Goal: Task Accomplishment & Management: Complete application form

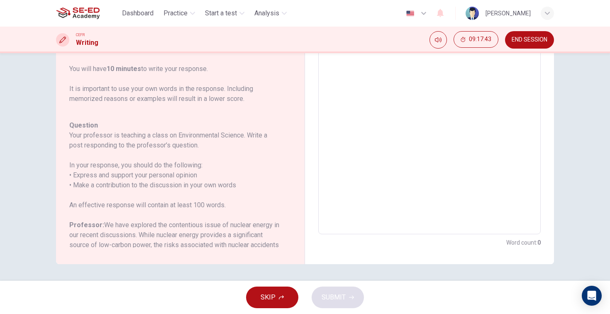
click at [538, 43] on span "END SESSION" at bounding box center [529, 40] width 36 height 7
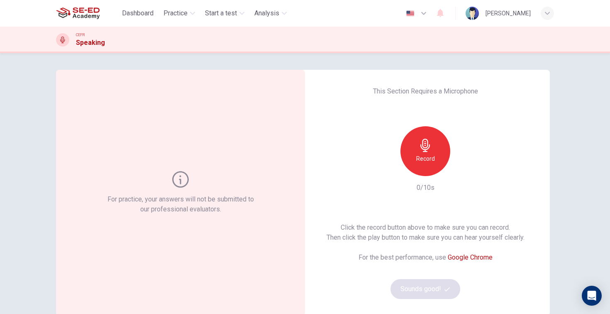
click at [441, 159] on div "Record" at bounding box center [425, 151] width 50 height 50
click at [441, 159] on div "Stop" at bounding box center [425, 151] width 50 height 50
click at [466, 170] on icon "button" at bounding box center [463, 169] width 8 height 8
click at [448, 287] on icon "button" at bounding box center [446, 288] width 5 height 5
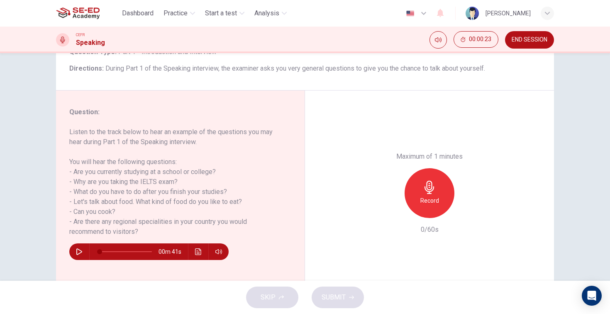
scroll to position [71, 0]
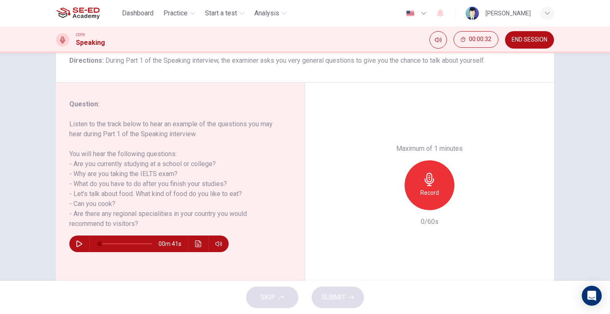
click at [81, 243] on icon "button" at bounding box center [79, 243] width 7 height 7
click at [77, 243] on icon "button" at bounding box center [79, 243] width 7 height 7
click at [107, 243] on span at bounding box center [112, 243] width 25 height 1
click at [105, 242] on span at bounding box center [107, 243] width 5 height 5
click at [79, 244] on icon "button" at bounding box center [79, 243] width 7 height 7
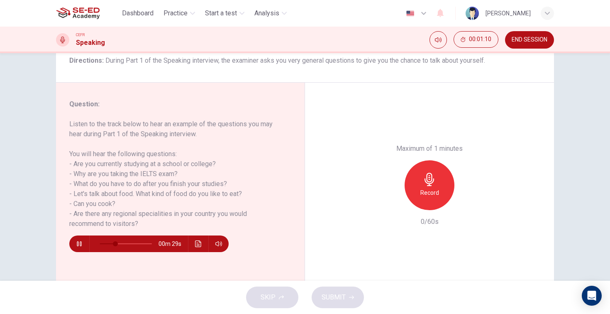
click at [443, 160] on div "Record" at bounding box center [429, 185] width 50 height 50
click at [434, 173] on icon "button" at bounding box center [429, 179] width 13 height 13
click at [389, 197] on div "button" at bounding box center [391, 203] width 13 height 13
type input "0"
click at [425, 160] on div "Record" at bounding box center [429, 185] width 50 height 50
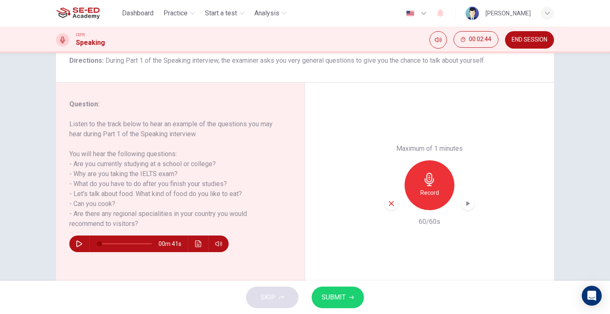
click at [470, 199] on icon "button" at bounding box center [467, 203] width 8 height 8
click at [397, 197] on div "button" at bounding box center [391, 203] width 13 height 13
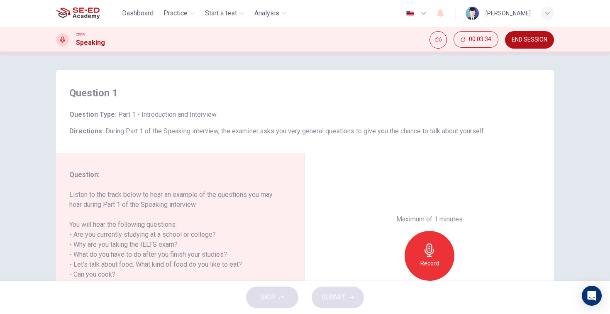
scroll to position [0, 0]
click at [430, 258] on h6 "Record" at bounding box center [429, 263] width 19 height 10
click at [430, 258] on h6 "Stop" at bounding box center [429, 263] width 12 height 10
click at [387, 267] on div "button" at bounding box center [391, 273] width 13 height 13
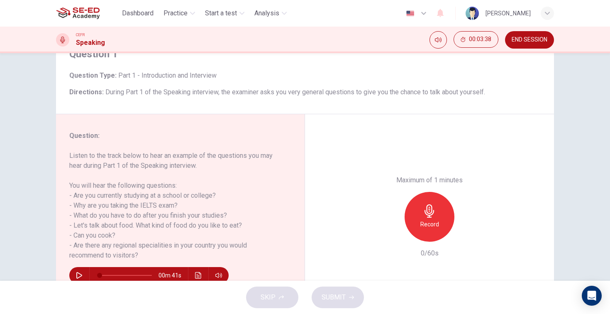
scroll to position [41, 0]
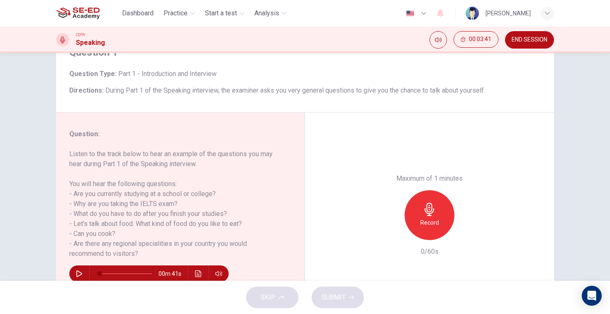
click at [433, 190] on div "Record" at bounding box center [429, 215] width 50 height 50
click at [433, 190] on div "Stop" at bounding box center [429, 215] width 50 height 50
click at [472, 194] on div "Record" at bounding box center [430, 215] width 90 height 50
click at [467, 231] on icon "button" at bounding box center [468, 233] width 4 height 5
click at [392, 231] on icon "button" at bounding box center [391, 233] width 5 height 5
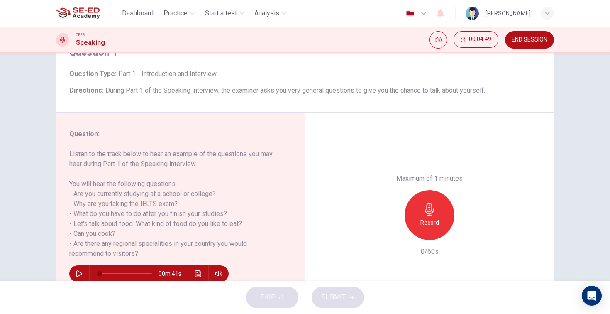
click at [431, 190] on div "Record" at bounding box center [429, 215] width 50 height 50
click at [423, 191] on div "Stop" at bounding box center [429, 215] width 50 height 50
click at [391, 229] on icon "button" at bounding box center [390, 232] width 7 height 7
click at [432, 217] on h6 "Record" at bounding box center [429, 222] width 19 height 10
click at [469, 229] on icon "button" at bounding box center [467, 233] width 8 height 8
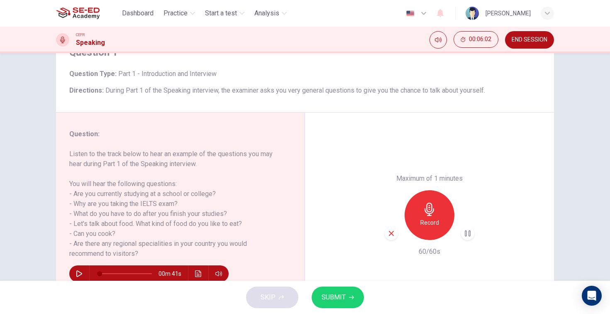
click at [339, 294] on span "SUBMIT" at bounding box center [333, 297] width 24 height 12
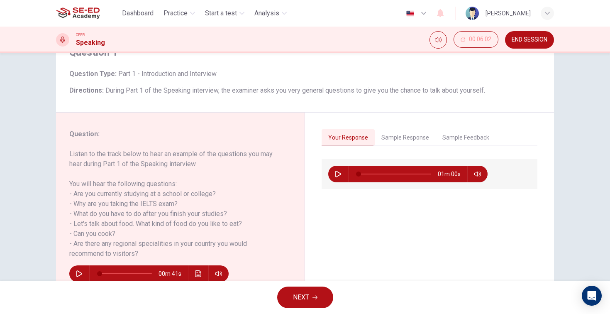
click at [395, 134] on button "Sample Response" at bounding box center [405, 137] width 61 height 17
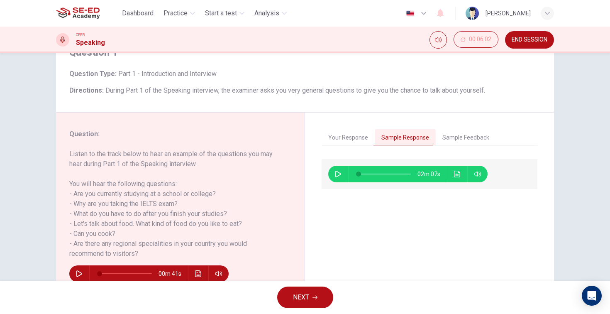
click at [336, 175] on icon "button" at bounding box center [338, 173] width 6 height 7
type input "90"
click at [326, 294] on button "NEXT" at bounding box center [305, 297] width 56 height 22
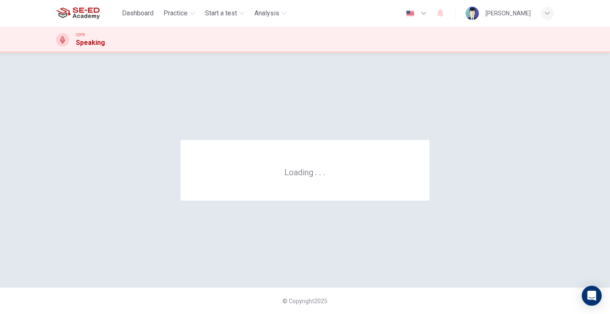
scroll to position [0, 0]
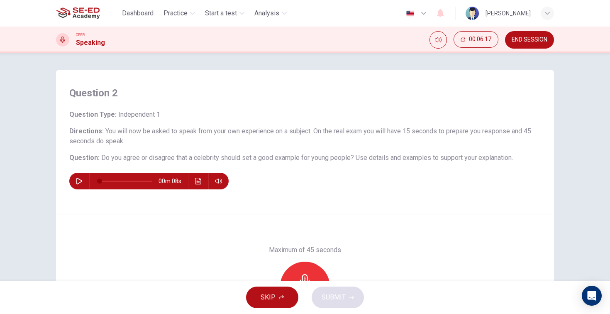
click at [80, 184] on icon "button" at bounding box center [79, 181] width 7 height 7
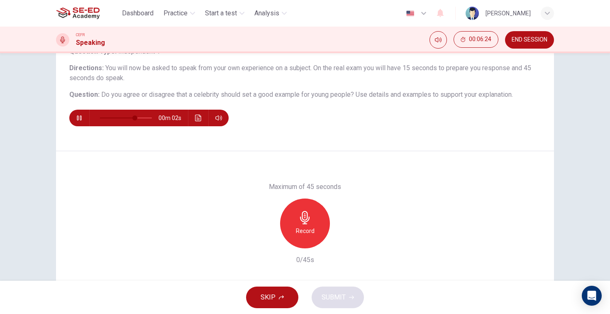
scroll to position [66, 0]
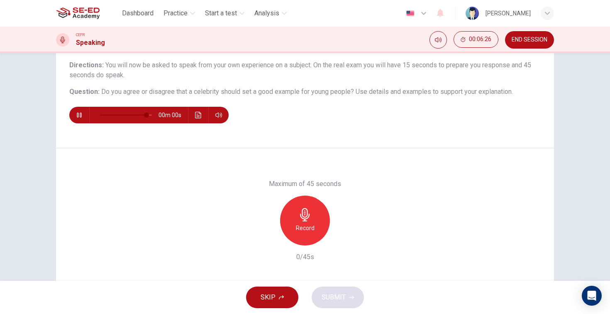
type input "0"
click at [315, 214] on div "Record" at bounding box center [305, 220] width 50 height 50
click at [315, 214] on div "Stop" at bounding box center [305, 220] width 50 height 50
click at [345, 242] on icon "button" at bounding box center [343, 238] width 8 height 8
click at [265, 239] on icon "button" at bounding box center [266, 238] width 5 height 5
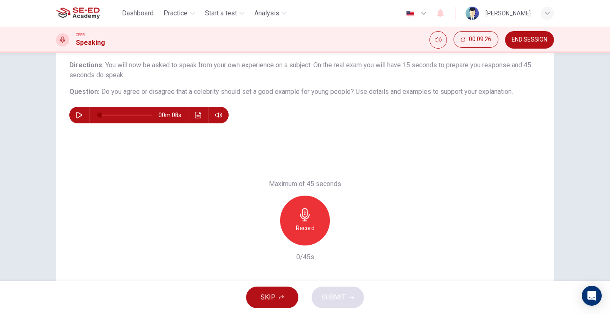
click at [306, 228] on h6 "Record" at bounding box center [305, 228] width 19 height 10
click at [347, 243] on div "button" at bounding box center [342, 238] width 13 height 13
click at [266, 237] on icon "button" at bounding box center [266, 238] width 7 height 7
click at [302, 241] on div "Record" at bounding box center [305, 220] width 50 height 50
click at [302, 241] on div "Stop" at bounding box center [305, 220] width 50 height 50
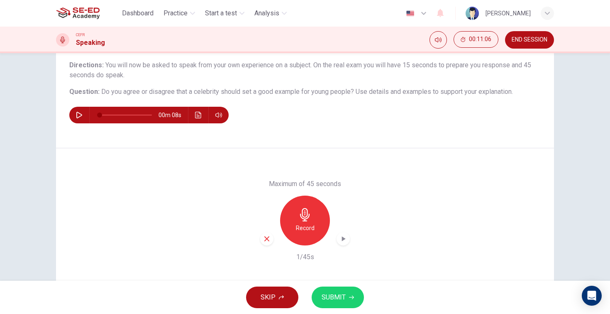
click at [266, 243] on div "button" at bounding box center [266, 238] width 13 height 13
click at [311, 223] on h6 "Record" at bounding box center [305, 228] width 19 height 10
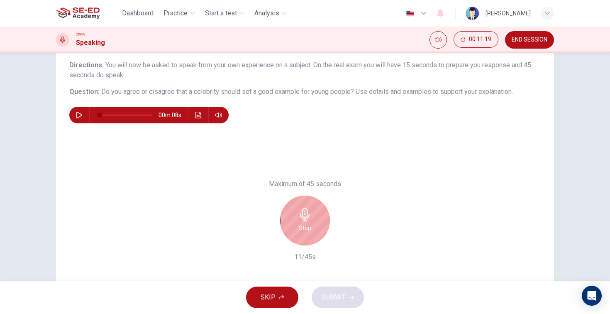
click at [302, 217] on icon "button" at bounding box center [305, 214] width 10 height 13
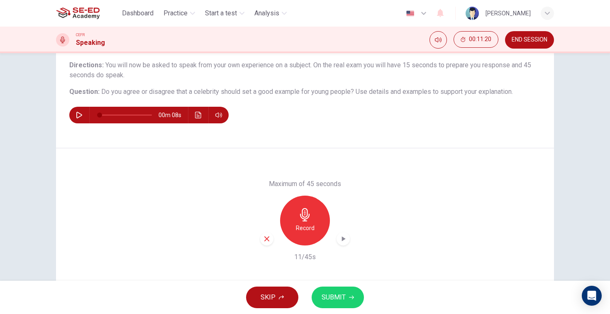
click at [265, 240] on icon "button" at bounding box center [266, 238] width 5 height 5
click at [299, 231] on h6 "Record" at bounding box center [305, 228] width 19 height 10
click at [344, 241] on icon "button" at bounding box center [343, 238] width 8 height 8
click at [350, 299] on button "SUBMIT" at bounding box center [338, 297] width 52 height 22
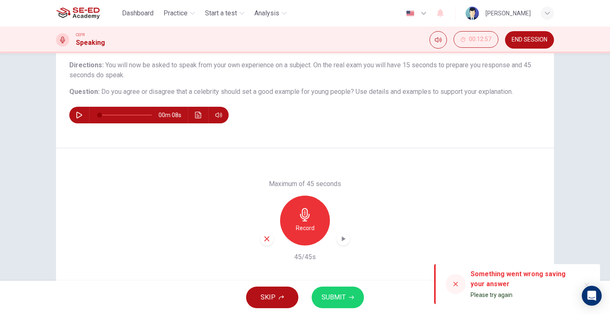
click at [355, 292] on button "SUBMIT" at bounding box center [338, 297] width 52 height 22
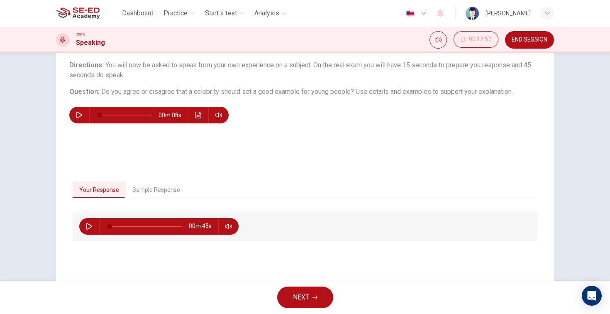
click at [166, 190] on button "Sample Response" at bounding box center [156, 189] width 61 height 17
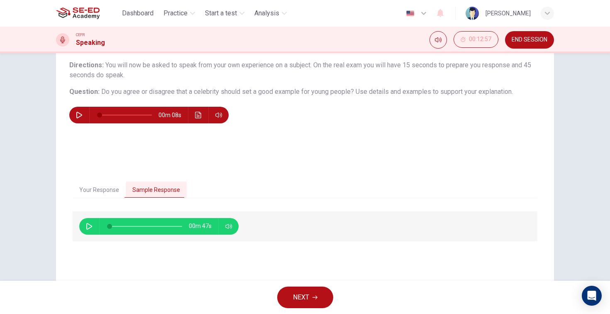
click at [90, 224] on icon "button" at bounding box center [89, 226] width 6 height 7
type input "0"
click at [297, 300] on span "NEXT" at bounding box center [301, 297] width 16 height 12
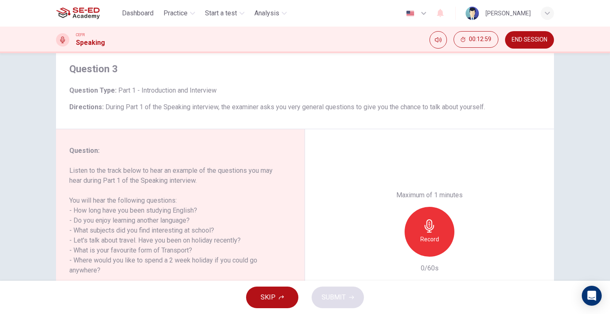
scroll to position [25, 0]
click at [441, 206] on div "Record" at bounding box center [429, 231] width 50 height 50
click at [441, 206] on div "Stop" at bounding box center [429, 231] width 50 height 50
click at [470, 245] on icon "button" at bounding box center [467, 249] width 8 height 8
click at [392, 245] on icon "button" at bounding box center [390, 248] width 7 height 7
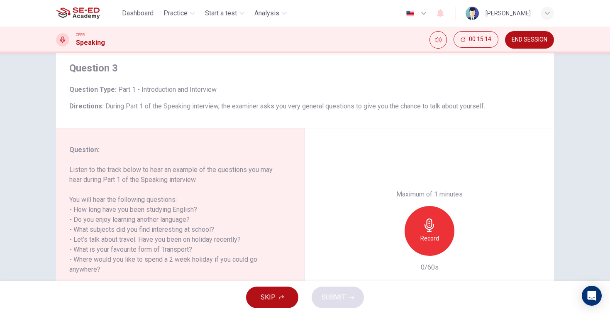
click at [431, 233] on h6 "Record" at bounding box center [429, 238] width 19 height 10
click at [411, 206] on div "Stop" at bounding box center [429, 231] width 50 height 50
click at [395, 242] on div "button" at bounding box center [391, 248] width 13 height 13
click at [421, 233] on h6 "Record" at bounding box center [429, 238] width 19 height 10
click at [467, 246] on icon "button" at bounding box center [468, 248] width 4 height 5
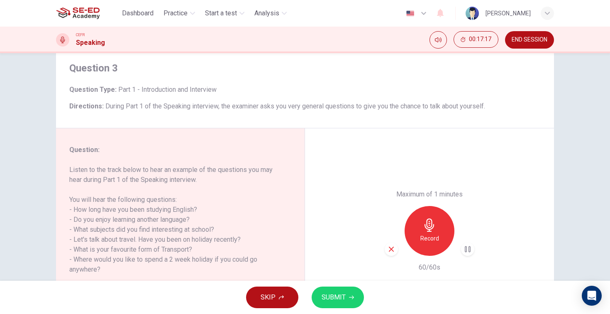
click at [354, 302] on button "SUBMIT" at bounding box center [338, 297] width 52 height 22
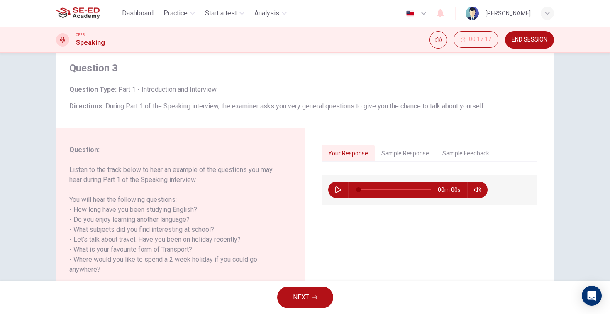
click at [414, 148] on button "Sample Response" at bounding box center [405, 153] width 61 height 17
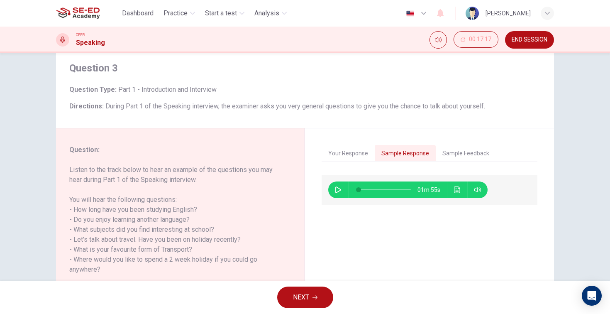
click at [341, 192] on icon "button" at bounding box center [338, 189] width 7 height 7
type input "0"
click at [326, 297] on button "NEXT" at bounding box center [305, 297] width 56 height 22
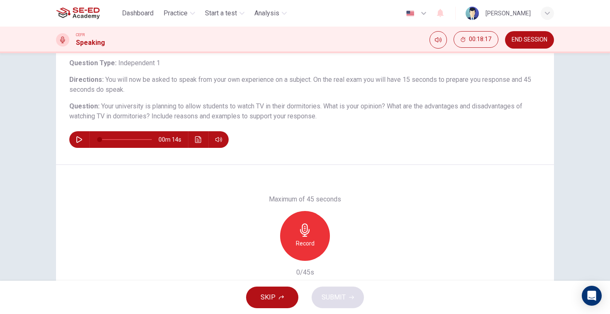
scroll to position [72, 0]
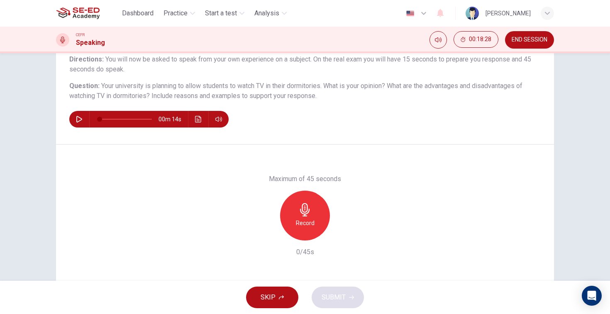
click at [320, 215] on div "Record" at bounding box center [305, 215] width 50 height 50
click at [319, 212] on div "Stop" at bounding box center [305, 215] width 50 height 50
click at [272, 232] on div "button" at bounding box center [266, 233] width 13 height 13
click at [307, 225] on h6 "Record" at bounding box center [305, 223] width 19 height 10
click at [307, 225] on h6 "Stop" at bounding box center [305, 223] width 12 height 10
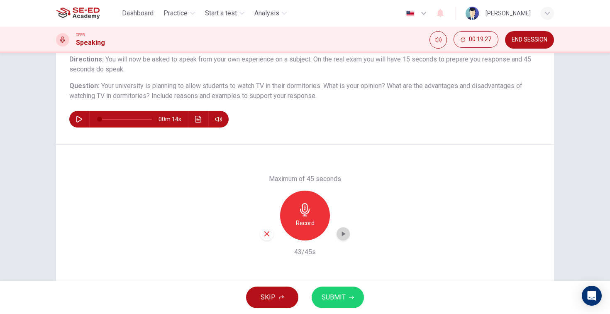
click at [348, 236] on div "button" at bounding box center [342, 233] width 13 height 13
click at [269, 236] on icon "button" at bounding box center [266, 233] width 7 height 7
click at [310, 224] on h6 "Record" at bounding box center [305, 223] width 19 height 10
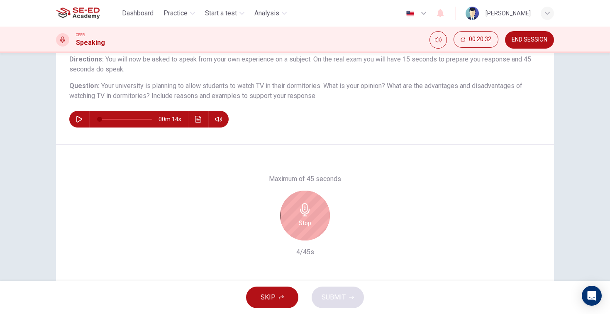
click at [304, 228] on div "Stop" at bounding box center [305, 215] width 50 height 50
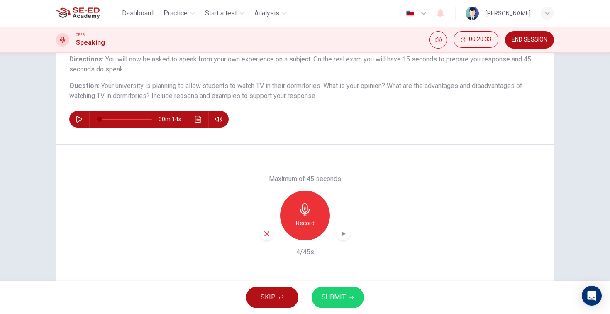
click at [267, 233] on icon "button" at bounding box center [266, 233] width 5 height 5
click at [316, 219] on div "Record" at bounding box center [305, 215] width 50 height 50
click at [346, 239] on div "button" at bounding box center [342, 233] width 13 height 13
click at [268, 237] on icon "button" at bounding box center [266, 233] width 7 height 7
click at [320, 217] on div "Record" at bounding box center [305, 215] width 50 height 50
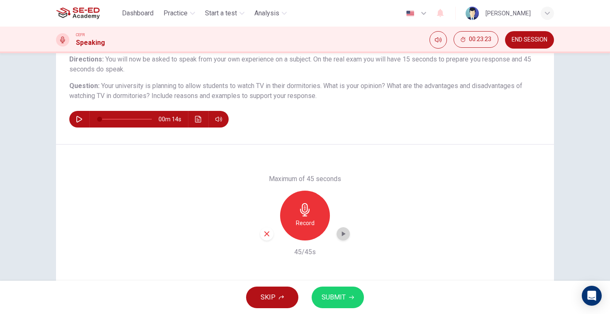
click at [343, 236] on icon "button" at bounding box center [343, 233] width 8 height 8
click at [337, 296] on span "SUBMIT" at bounding box center [333, 297] width 24 height 12
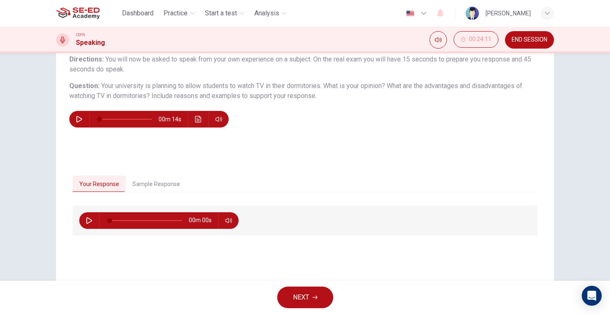
click at [173, 190] on button "Sample Response" at bounding box center [156, 183] width 61 height 17
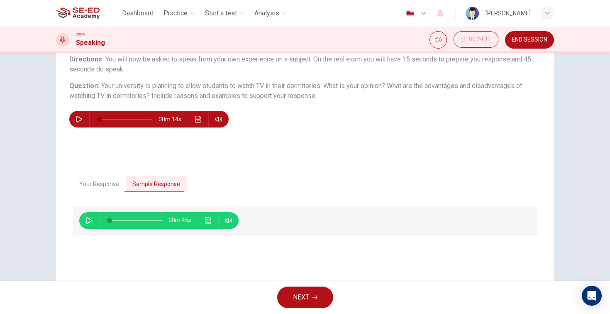
click at [92, 219] on icon "button" at bounding box center [89, 220] width 7 height 7
type input "0"
click at [212, 221] on button "Click to see the audio transcription" at bounding box center [208, 220] width 13 height 17
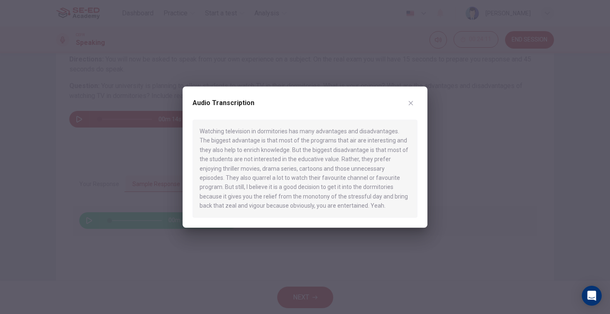
click at [208, 220] on button "Click to see the audio transcription" at bounding box center [208, 220] width 13 height 17
click at [413, 99] on button "button" at bounding box center [410, 102] width 13 height 13
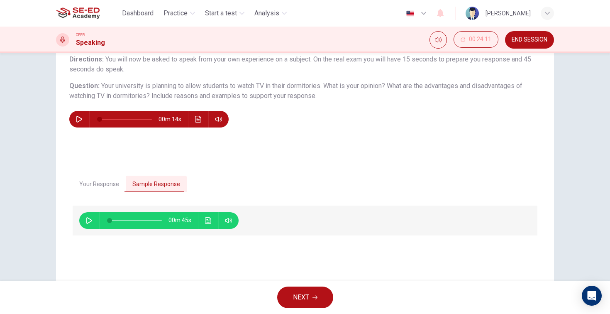
click at [310, 289] on button "NEXT" at bounding box center [305, 297] width 56 height 22
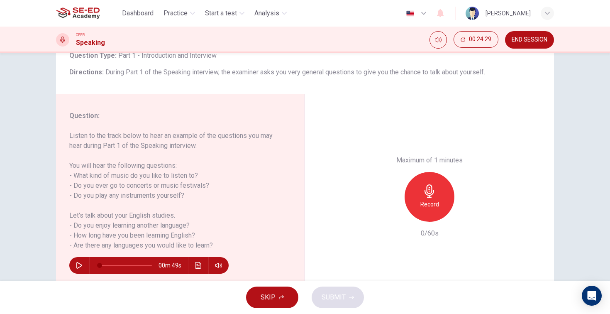
scroll to position [59, 0]
click at [437, 199] on h6 "Record" at bounding box center [429, 204] width 19 height 10
click at [437, 172] on div "Stop" at bounding box center [429, 197] width 50 height 50
click at [469, 208] on div "button" at bounding box center [467, 214] width 13 height 13
click at [395, 208] on div "button" at bounding box center [391, 214] width 13 height 13
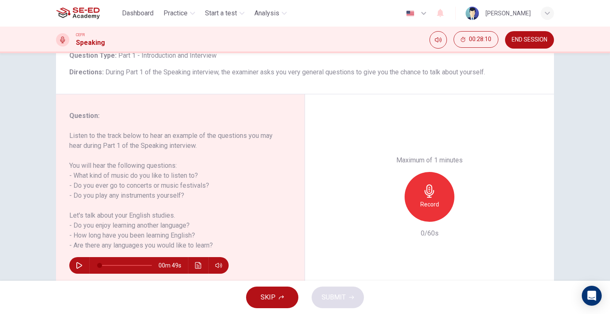
click at [420, 172] on div "Record" at bounding box center [429, 197] width 50 height 50
click at [472, 208] on div "button" at bounding box center [467, 214] width 13 height 13
click at [351, 288] on button "SUBMIT" at bounding box center [338, 297] width 52 height 22
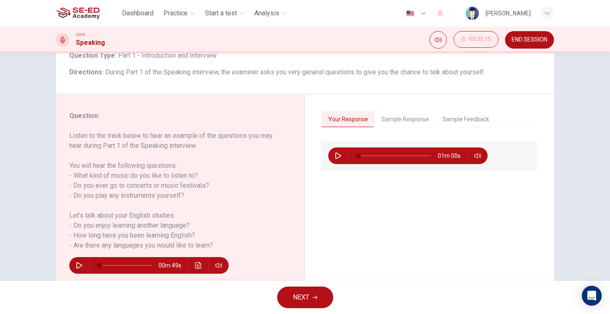
click at [412, 126] on button "Sample Response" at bounding box center [405, 119] width 61 height 17
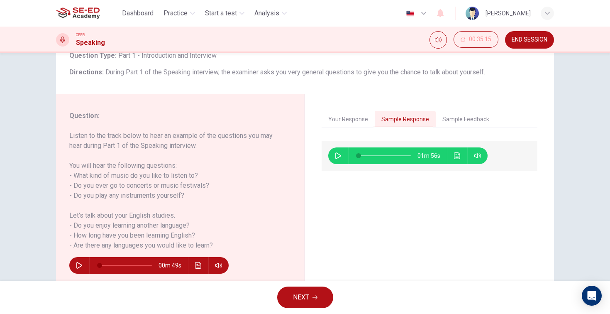
click at [339, 157] on icon "button" at bounding box center [338, 155] width 7 height 7
type input "82"
click at [458, 118] on button "Sample Feedback" at bounding box center [466, 119] width 60 height 17
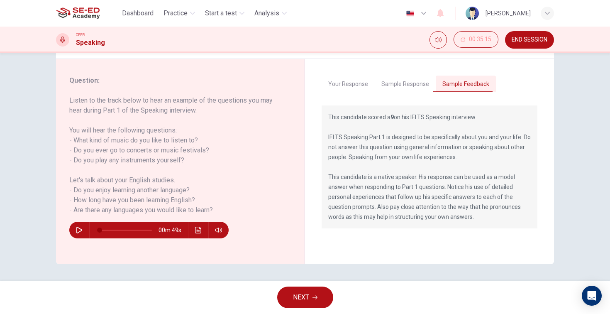
scroll to position [94, 0]
click at [320, 292] on button "NEXT" at bounding box center [305, 297] width 56 height 22
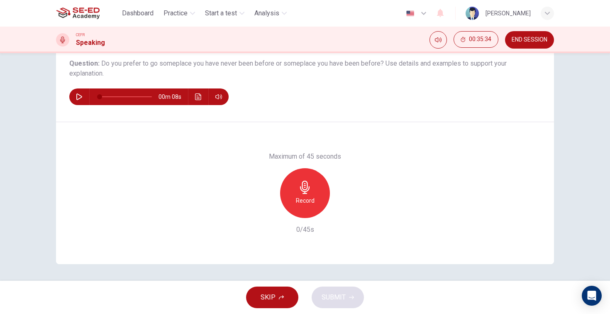
click at [535, 44] on button "END SESSION" at bounding box center [529, 39] width 49 height 17
